Goal: Task Accomplishment & Management: Use online tool/utility

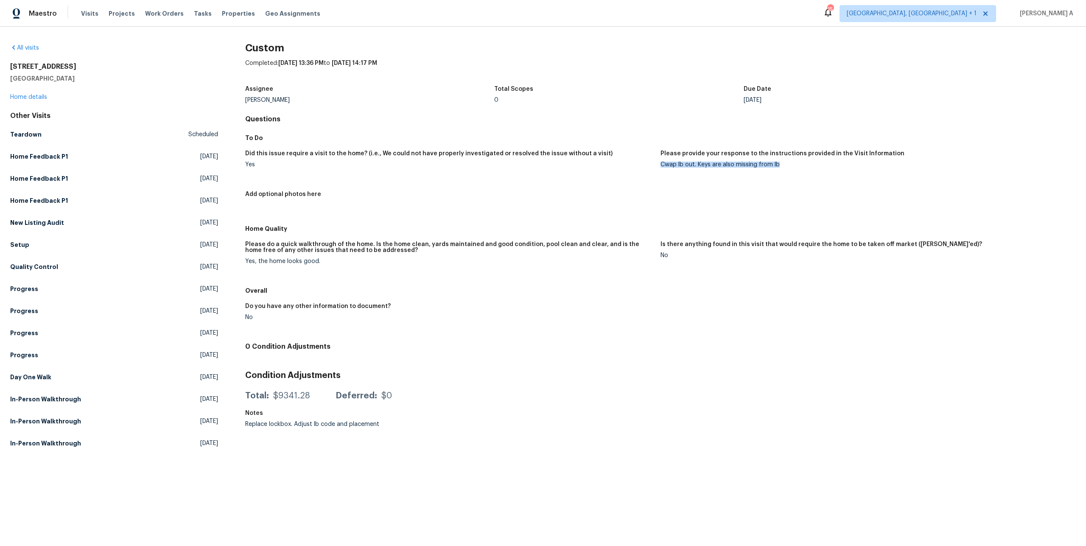
drag, startPoint x: 661, startPoint y: 163, endPoint x: 785, endPoint y: 164, distance: 123.1
click at [785, 164] on div "Cwap lb out. Keys are also missing from lb" at bounding box center [865, 165] width 409 height 6
copy div "Cwap lb out. Keys are also missing from lb"
click at [36, 96] on link "Home details" at bounding box center [28, 97] width 37 height 6
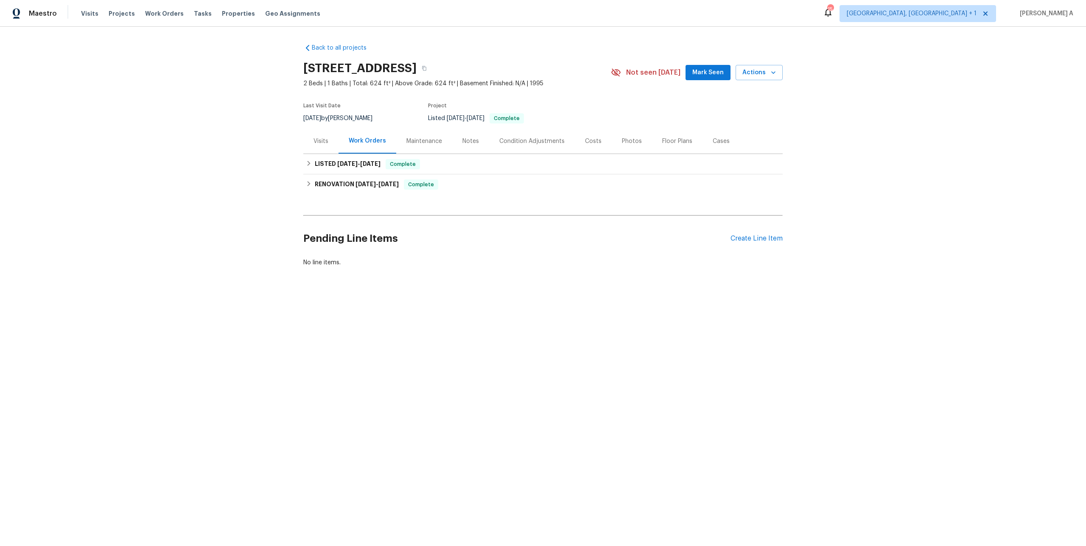
click at [327, 143] on div "Visits" at bounding box center [321, 141] width 15 height 8
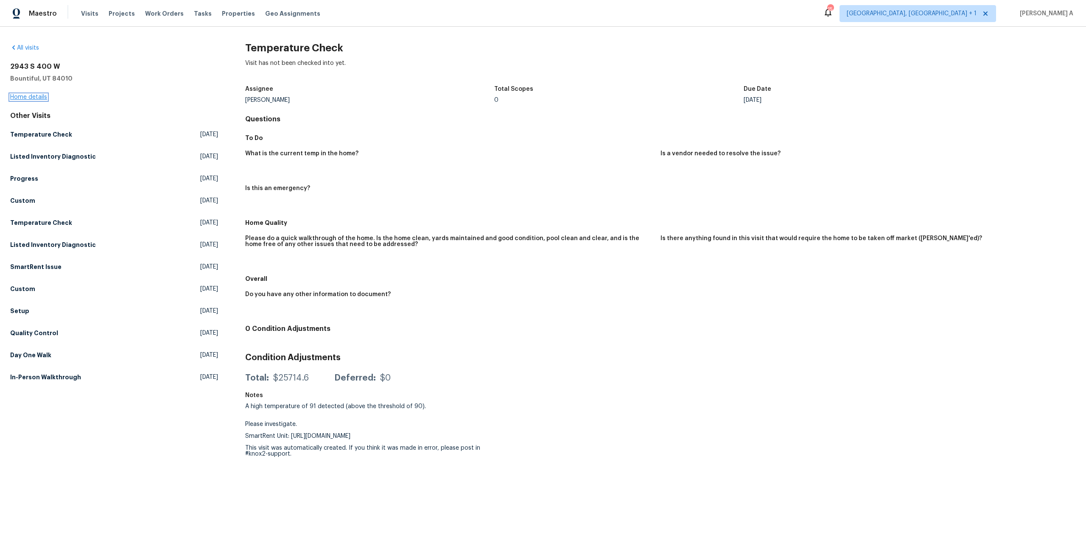
click at [28, 97] on link "Home details" at bounding box center [28, 97] width 37 height 6
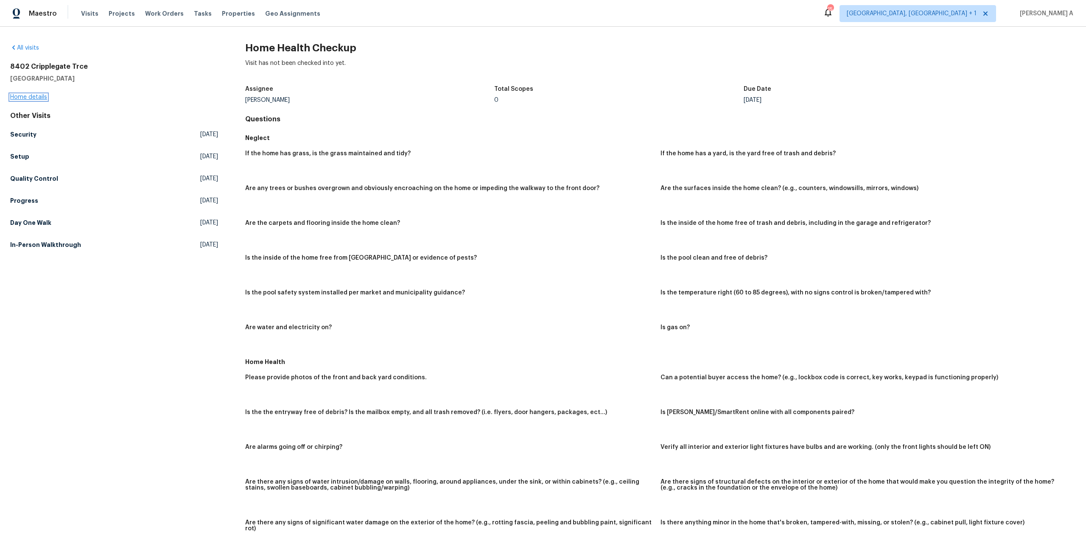
click at [32, 96] on link "Home details" at bounding box center [28, 97] width 37 height 6
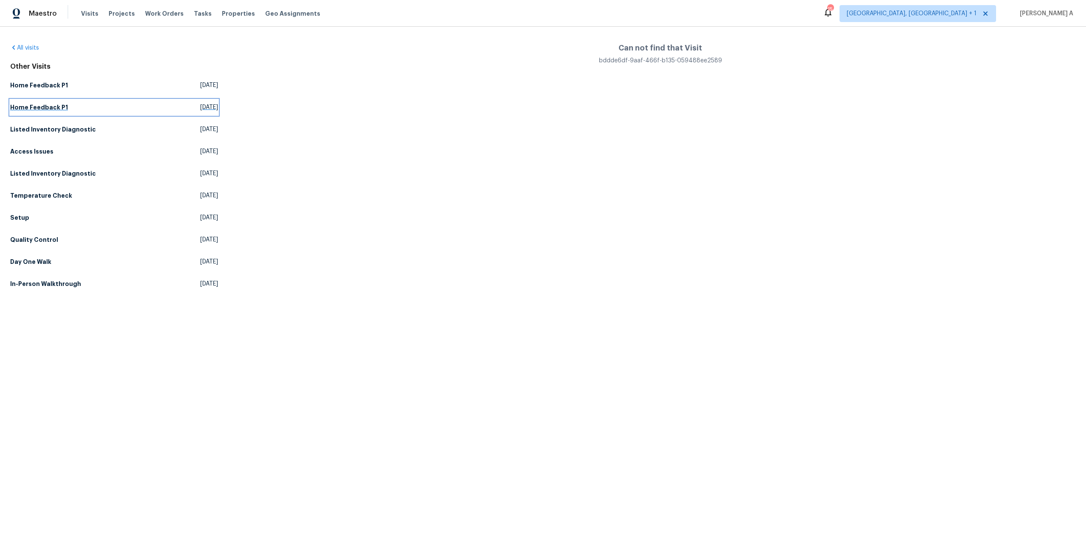
click at [54, 101] on link "Home Feedback P1 Fri, Jun 27 2025" at bounding box center [114, 107] width 208 height 15
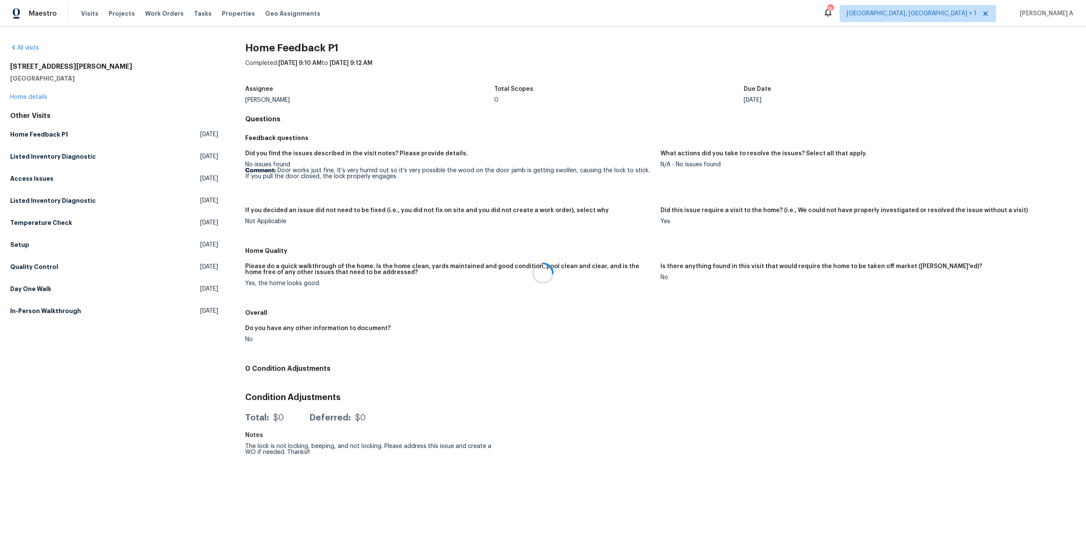
click at [39, 95] on div at bounding box center [543, 273] width 1086 height 546
click at [39, 96] on link "Home details" at bounding box center [28, 97] width 37 height 6
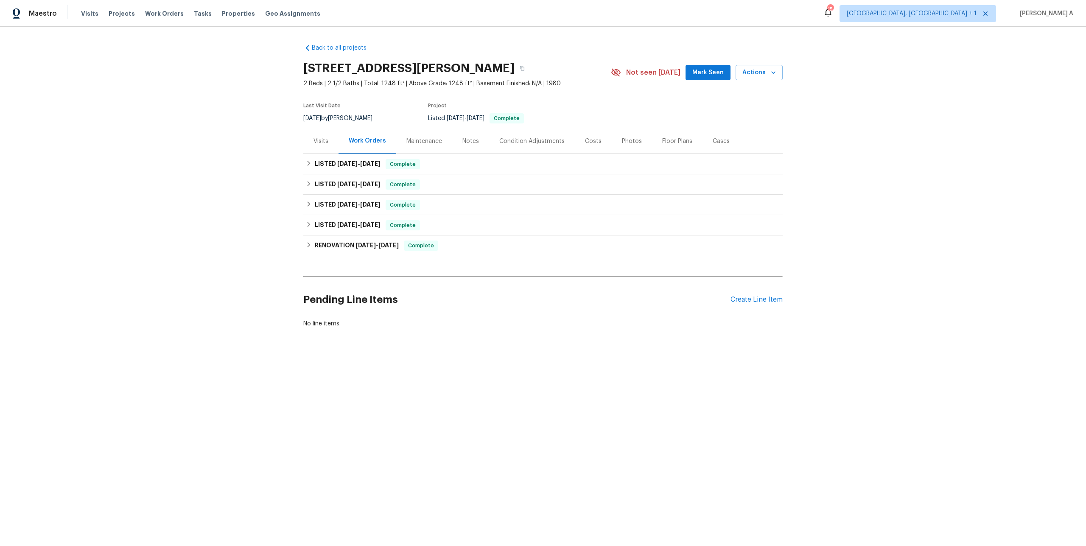
click at [309, 146] on div "Visits" at bounding box center [320, 141] width 35 height 25
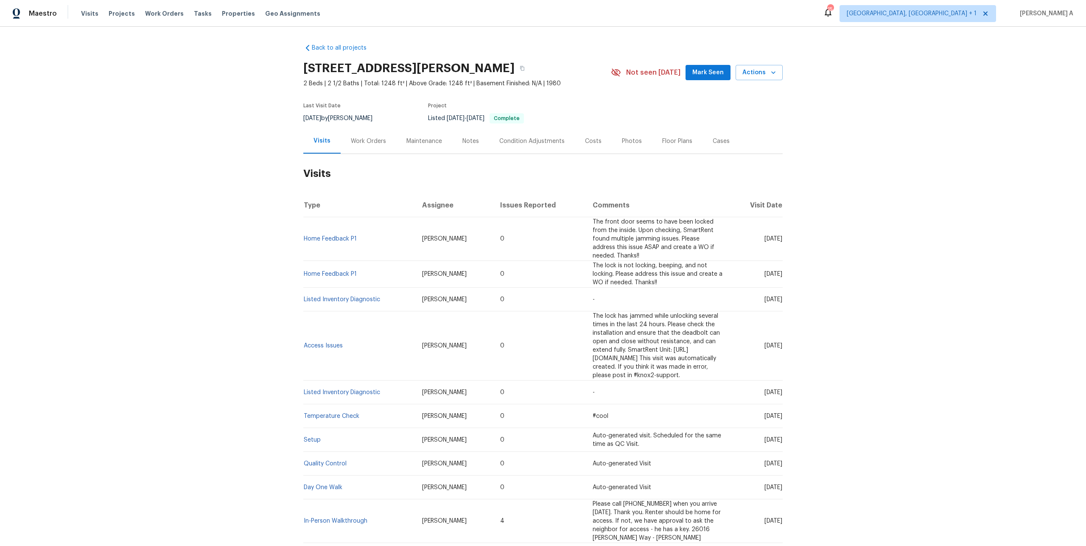
click at [353, 140] on div "Work Orders" at bounding box center [368, 141] width 35 height 8
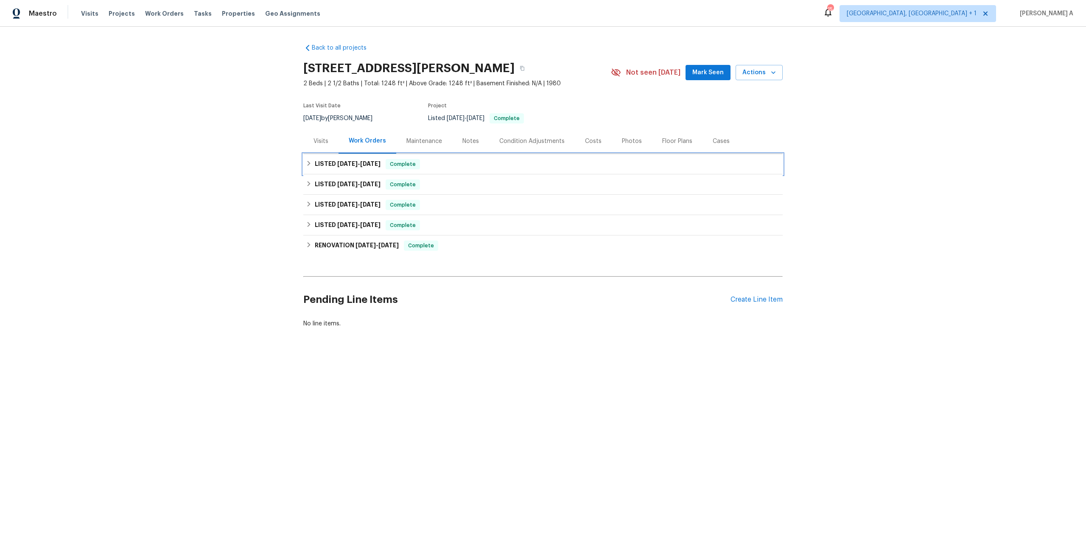
click at [379, 158] on div "LISTED 7/15/25 - 7/17/25 Complete" at bounding box center [542, 164] width 479 height 20
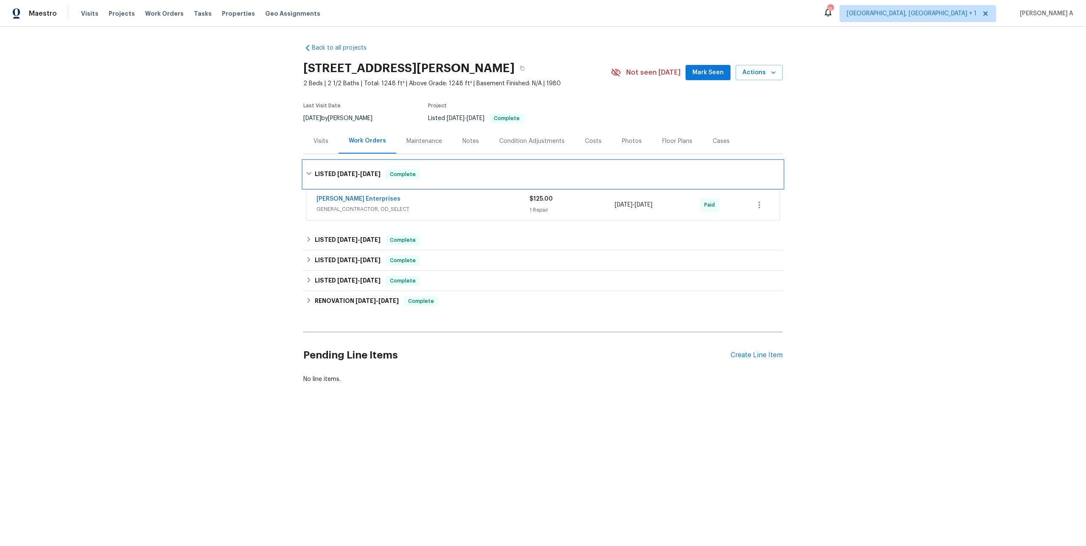
click at [381, 174] on span "7/17/25" at bounding box center [370, 174] width 20 height 6
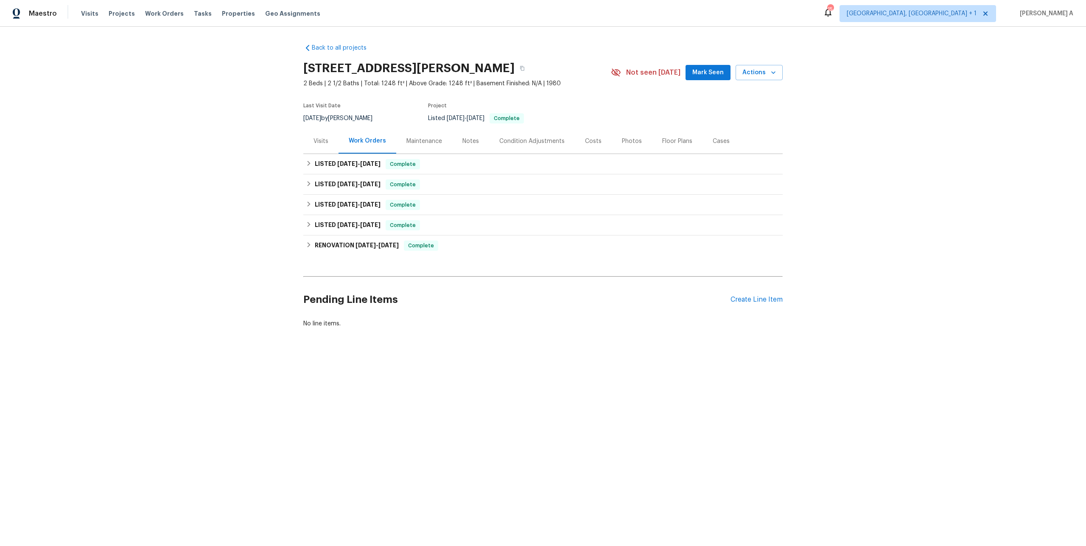
click at [321, 147] on div "Visits" at bounding box center [320, 141] width 35 height 25
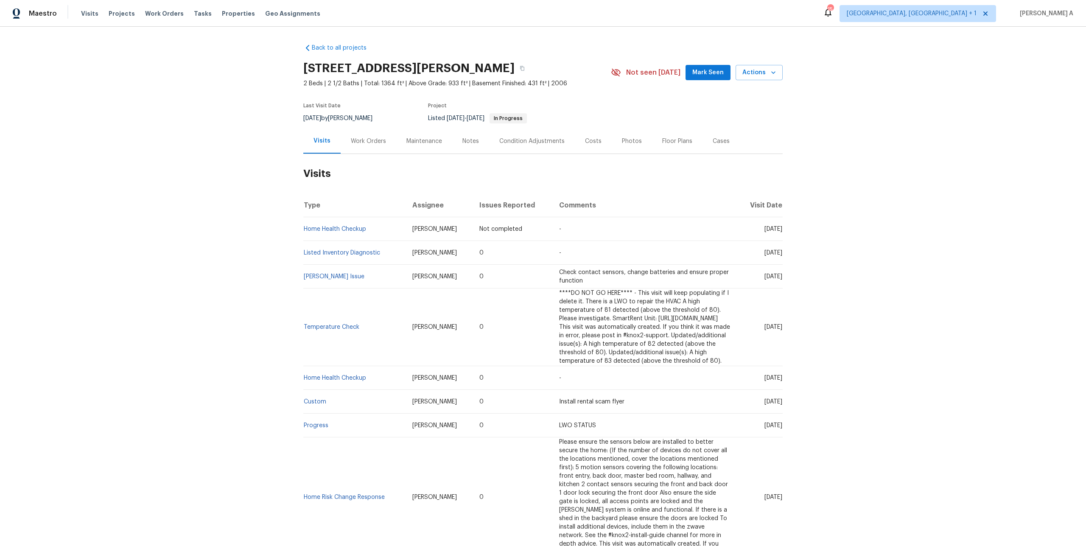
click at [371, 141] on div "Work Orders" at bounding box center [368, 141] width 35 height 8
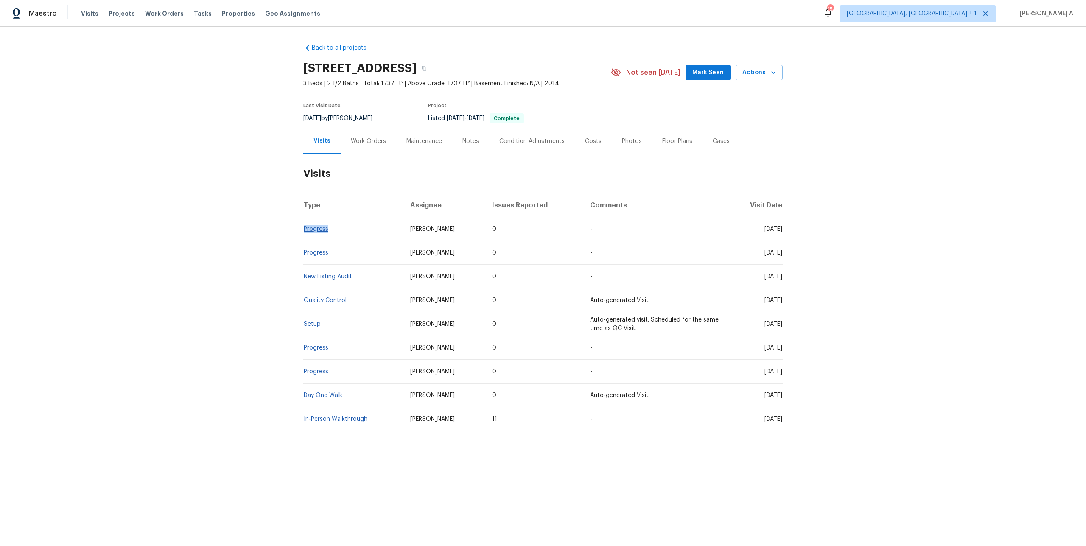
drag, startPoint x: 336, startPoint y: 230, endPoint x: 305, endPoint y: 228, distance: 31.0
click at [305, 228] on td "Progress" at bounding box center [353, 229] width 100 height 24
copy link "Progress"
click at [363, 145] on div "Work Orders" at bounding box center [368, 141] width 35 height 8
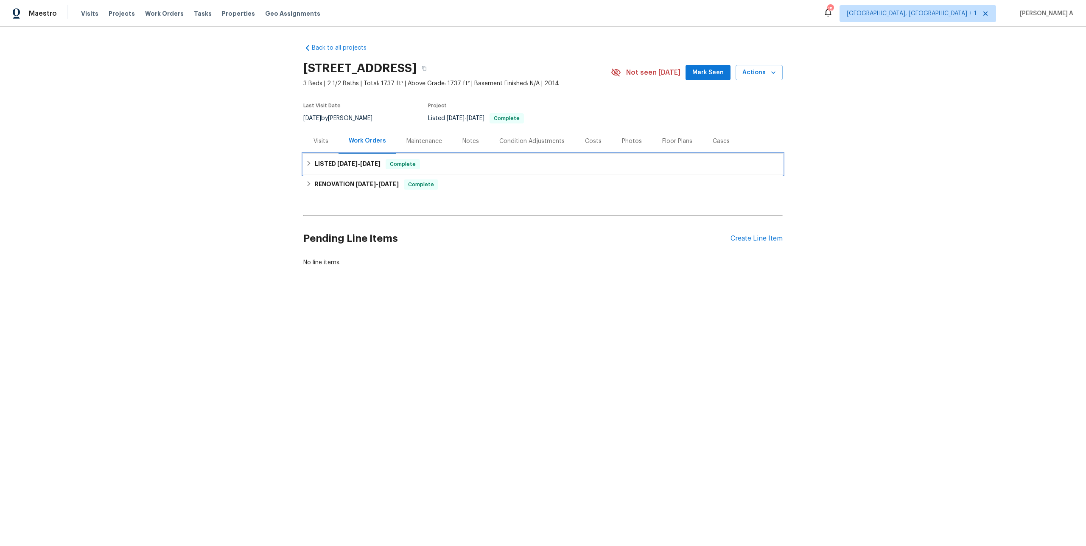
click at [372, 167] on h6 "LISTED [DATE] - [DATE]" at bounding box center [348, 164] width 66 height 10
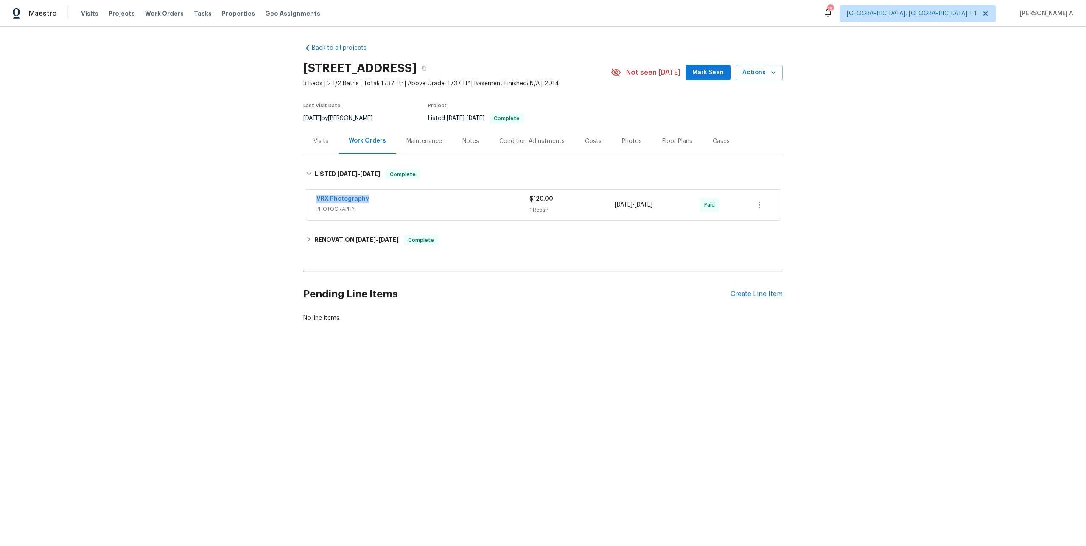
drag, startPoint x: 373, startPoint y: 200, endPoint x: 313, endPoint y: 199, distance: 60.7
click at [313, 199] on div "VRX Photography PHOTOGRAPHY $120.00 1 Repair [DATE] - [DATE] Paid" at bounding box center [543, 205] width 474 height 31
copy link "VRX Photography"
click at [407, 214] on div "VRX Photography PHOTOGRAPHY" at bounding box center [423, 205] width 213 height 20
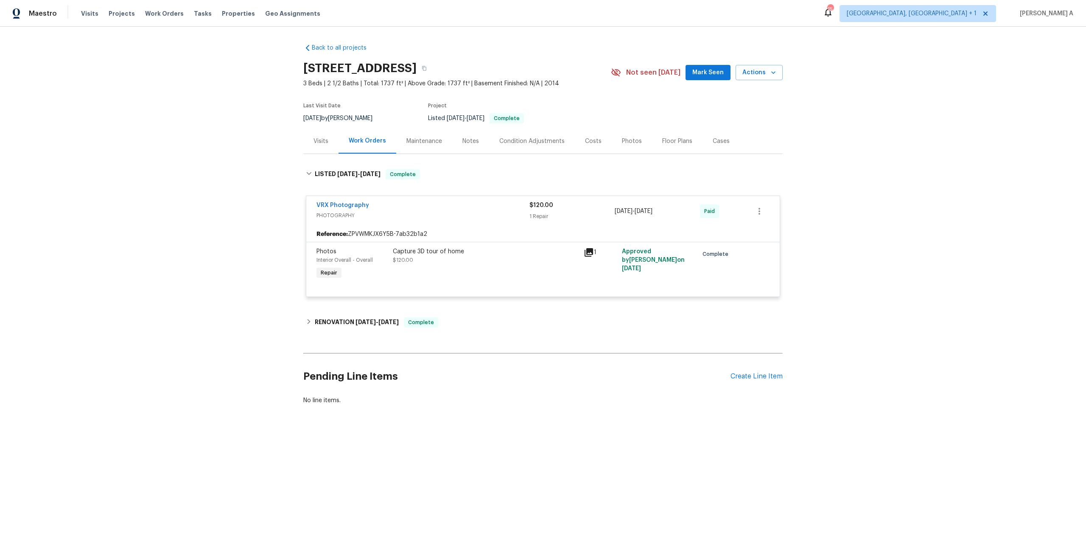
click at [312, 142] on div "Visits" at bounding box center [320, 141] width 35 height 25
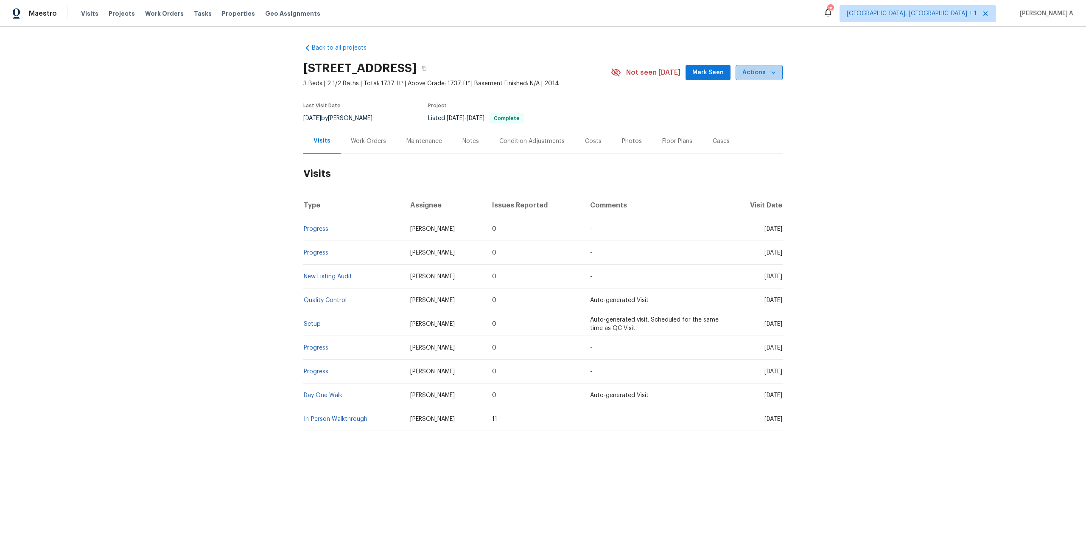
click at [754, 78] on button "Actions" at bounding box center [759, 73] width 47 height 16
click at [733, 105] on p "Schedule a visit" at bounding box center [728, 104] width 44 height 9
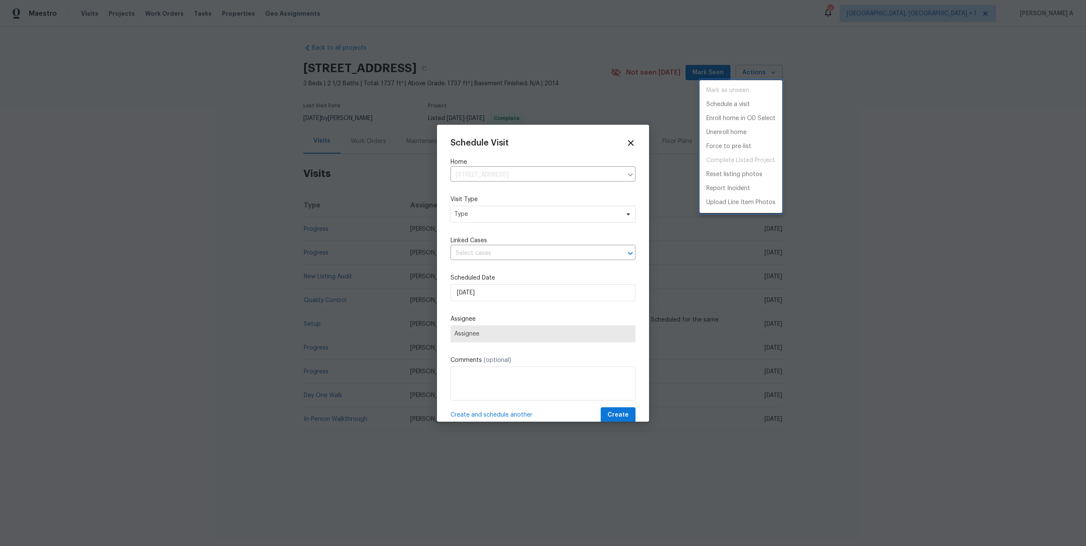
click at [518, 235] on div at bounding box center [543, 273] width 1086 height 546
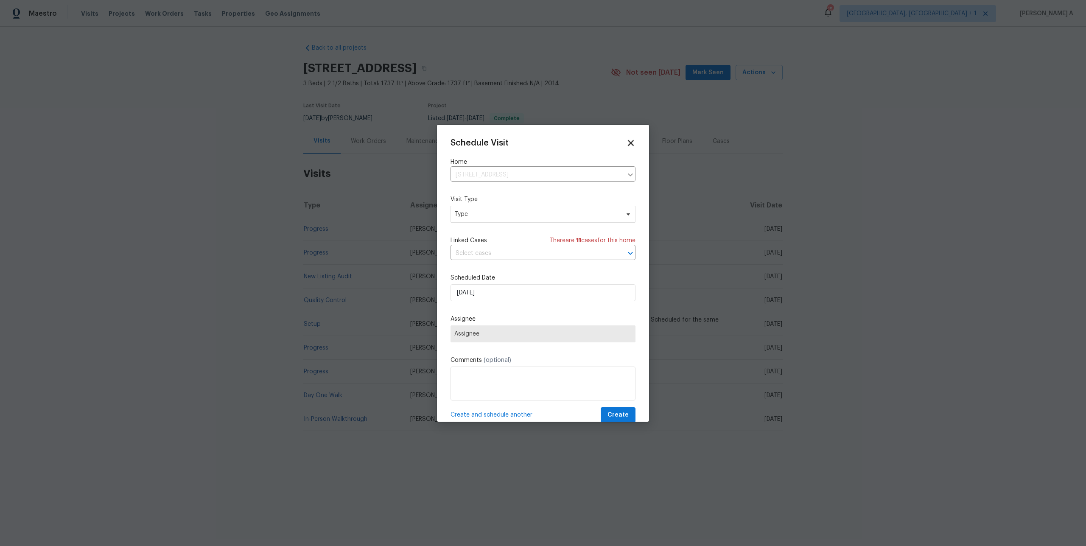
click at [634, 141] on icon at bounding box center [631, 143] width 10 height 10
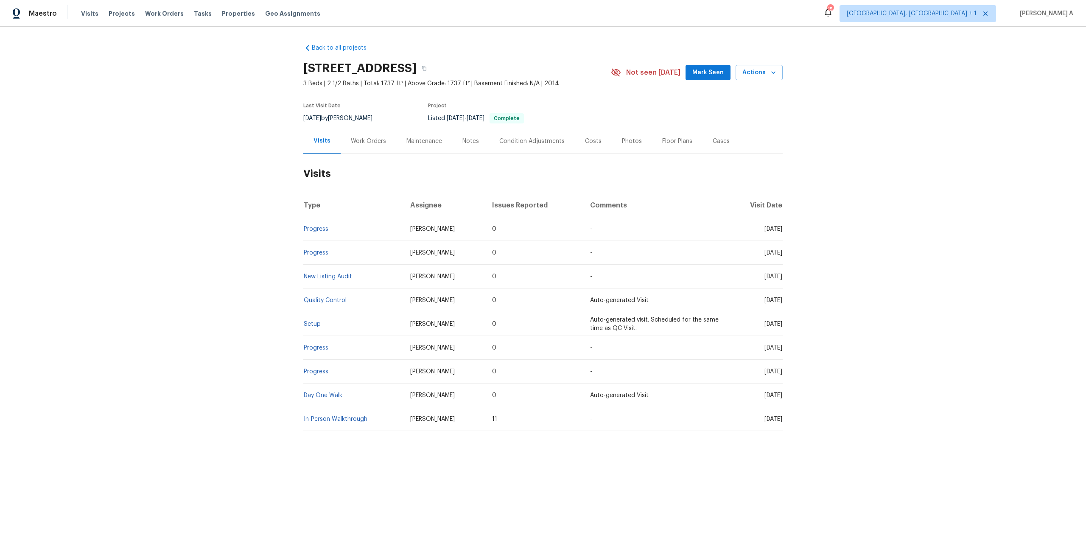
click at [373, 132] on div "Work Orders" at bounding box center [369, 141] width 56 height 25
